Goal: Use online tool/utility: Utilize a website feature to perform a specific function

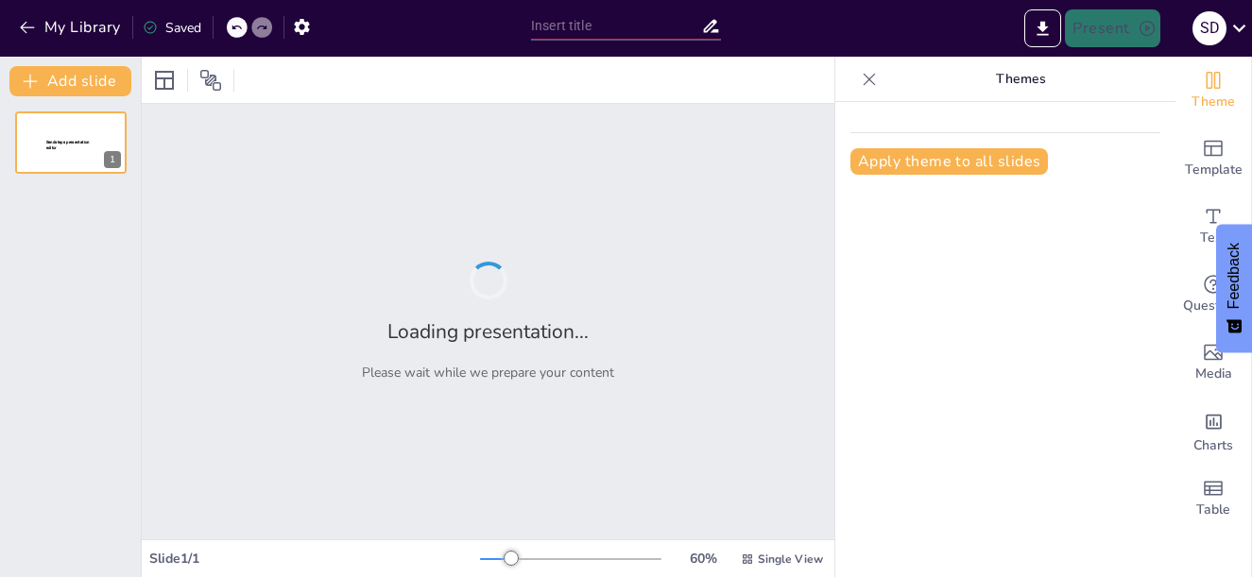
type input "Análisis Político de la Región [PERSON_NAME] en 1985"
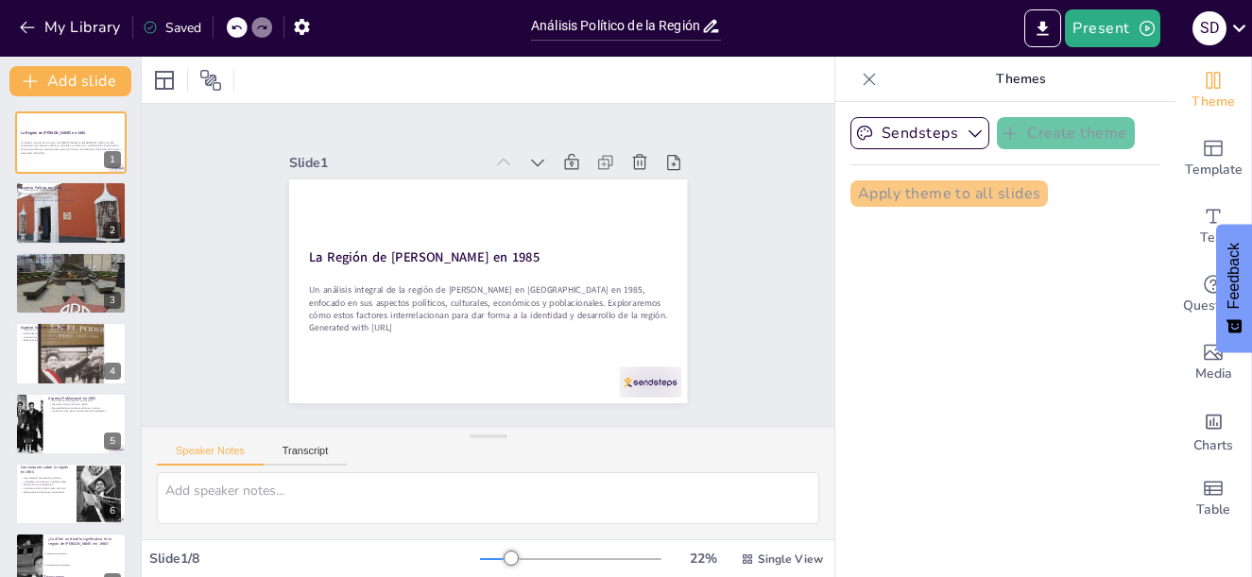
checkbox input "true"
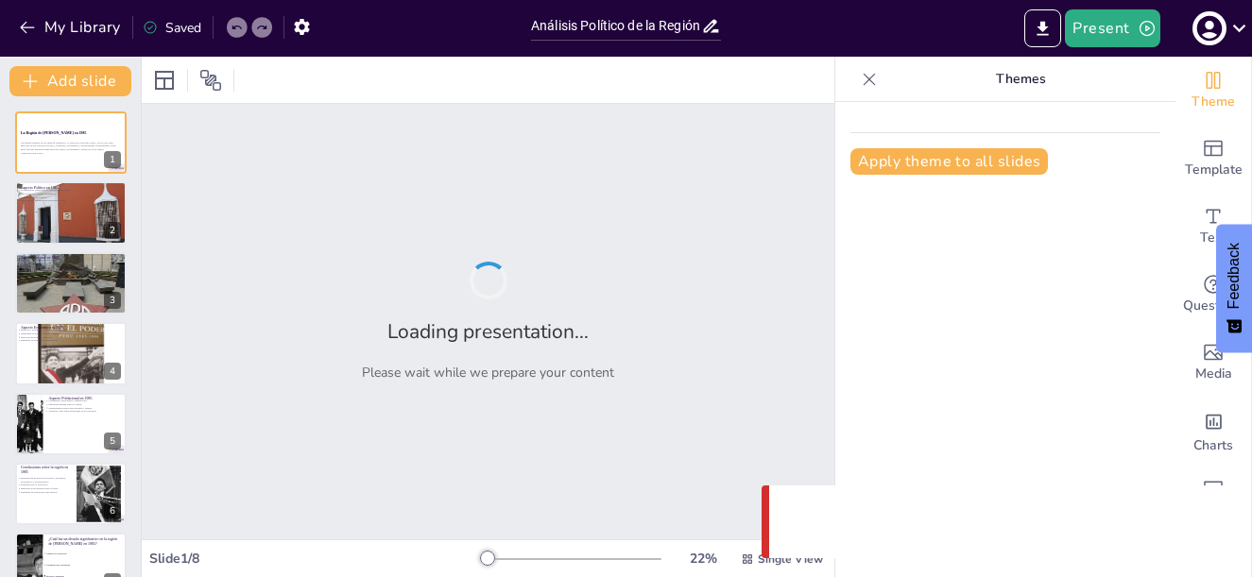
type input "Análisis Político de la Región [PERSON_NAME] en 1985"
checkbox input "true"
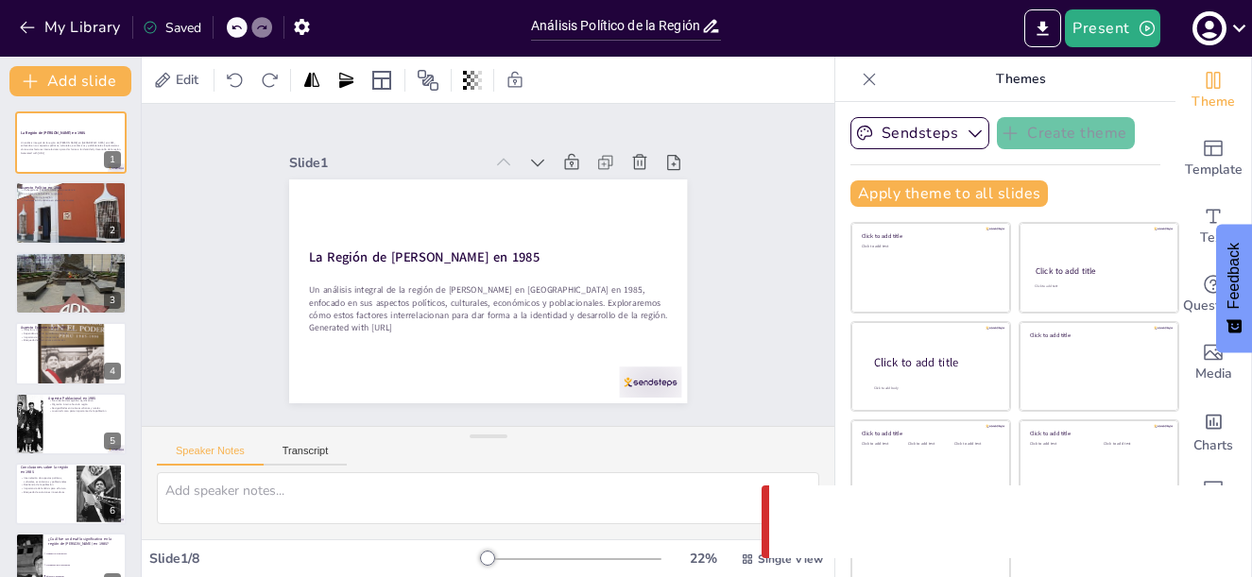
checkbox input "true"
